Goal: Transaction & Acquisition: Download file/media

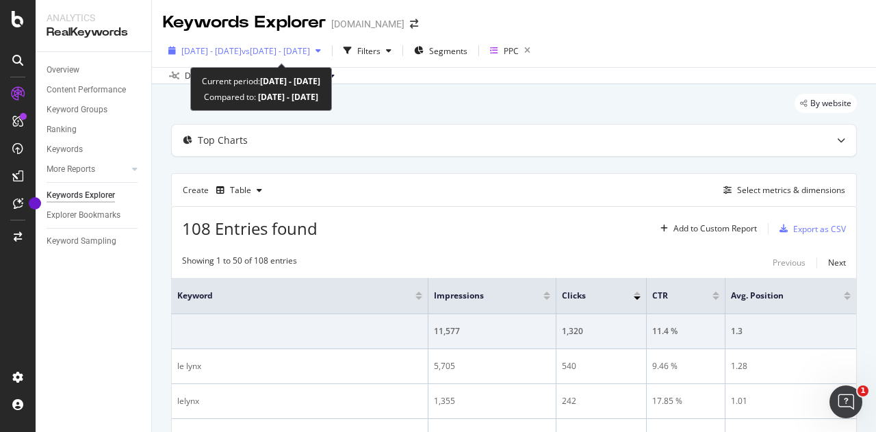
click at [310, 54] on span "vs [DATE] - [DATE]" at bounding box center [276, 51] width 68 height 12
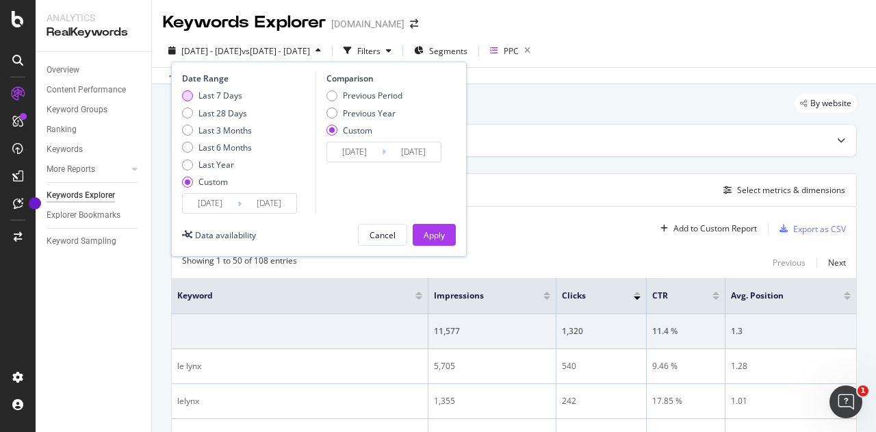
click at [222, 97] on div "Last 7 Days" at bounding box center [221, 96] width 44 height 12
type input "[DATE]"
click at [441, 233] on div "Apply" at bounding box center [434, 235] width 21 height 12
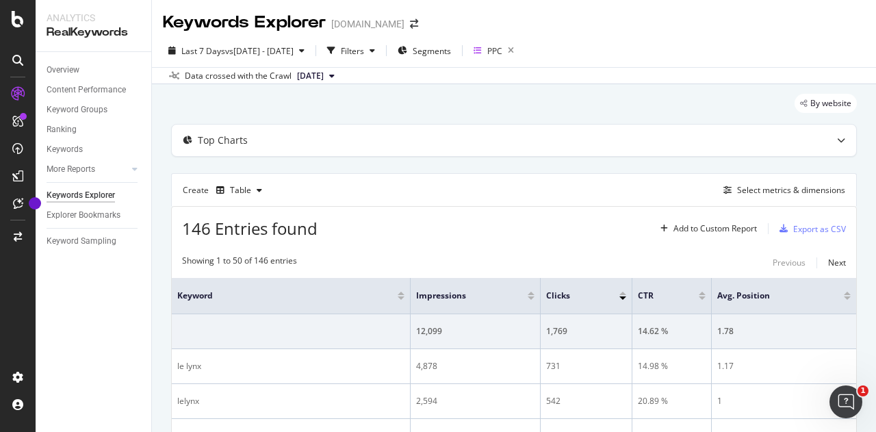
click at [845, 71] on div "Data crossed with the Crawl [DATE]" at bounding box center [514, 75] width 724 height 16
click at [820, 227] on div "Export as CSV" at bounding box center [820, 229] width 53 height 12
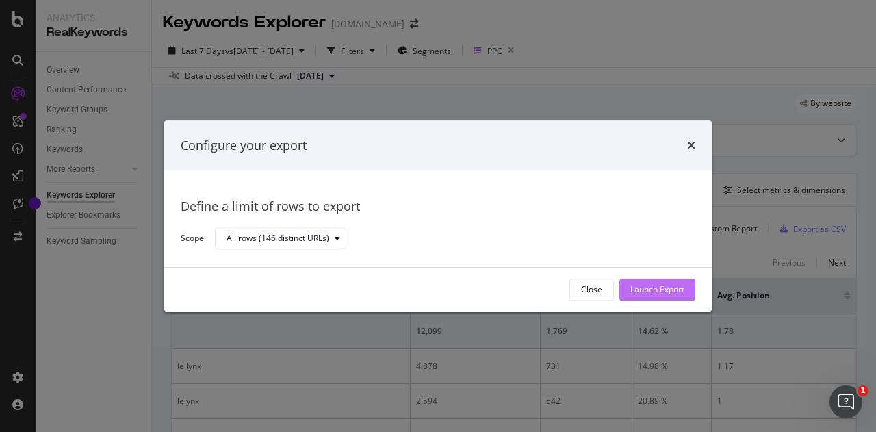
click at [664, 285] on div "Launch Export" at bounding box center [658, 290] width 54 height 12
